Goal: Find specific page/section

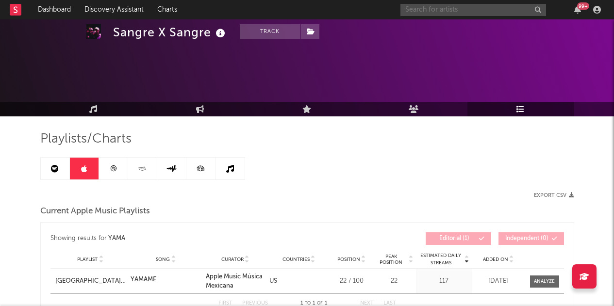
scroll to position [146, 0]
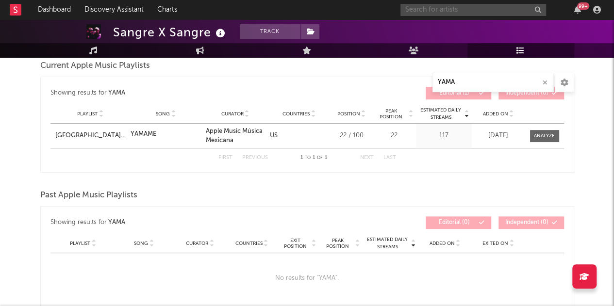
drag, startPoint x: 0, startPoint y: 0, endPoint x: 416, endPoint y: 13, distance: 416.5
click at [416, 13] on input "text" at bounding box center [473, 10] width 146 height 12
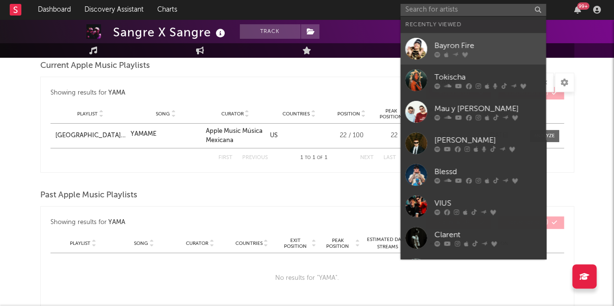
click at [480, 45] on div "Bayron Fire" at bounding box center [487, 46] width 107 height 12
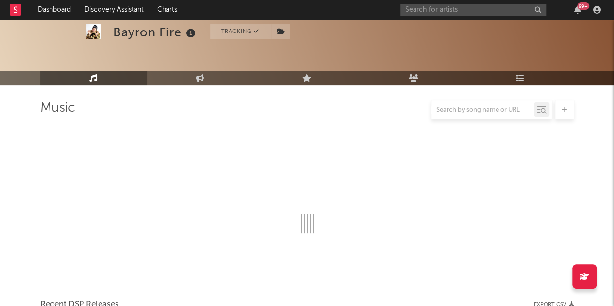
scroll to position [146, 0]
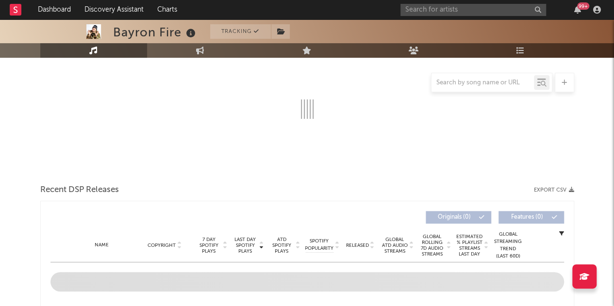
select select "6m"
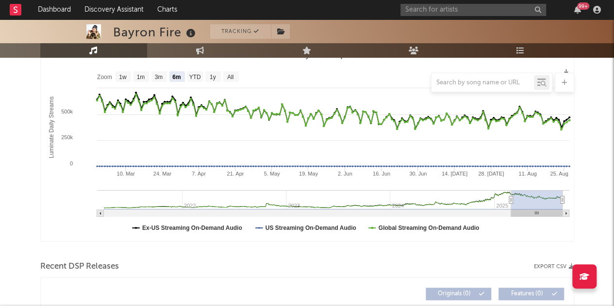
select select "6m"
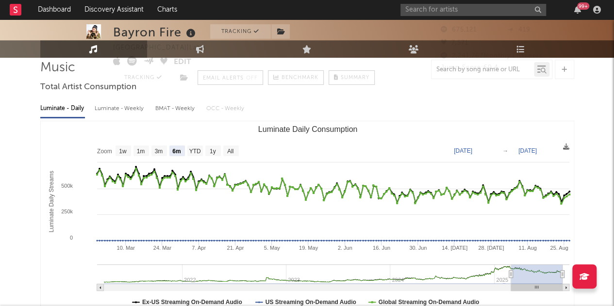
scroll to position [0, 0]
